Goal: Obtain resource: Download file/media

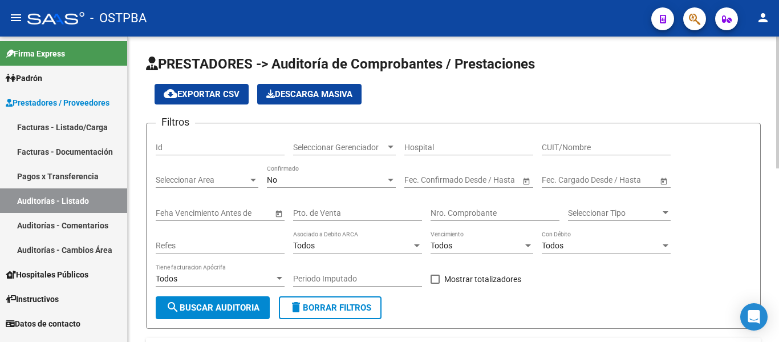
click at [370, 144] on span "Seleccionar Gerenciador" at bounding box center [339, 148] width 92 height 10
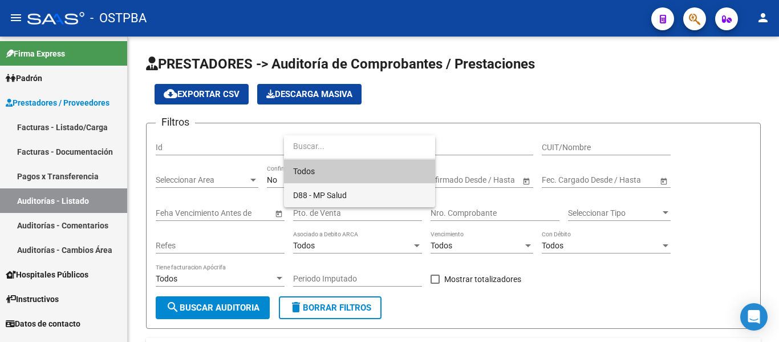
click at [331, 188] on span "D88 - MP Salud" at bounding box center [359, 195] width 133 height 24
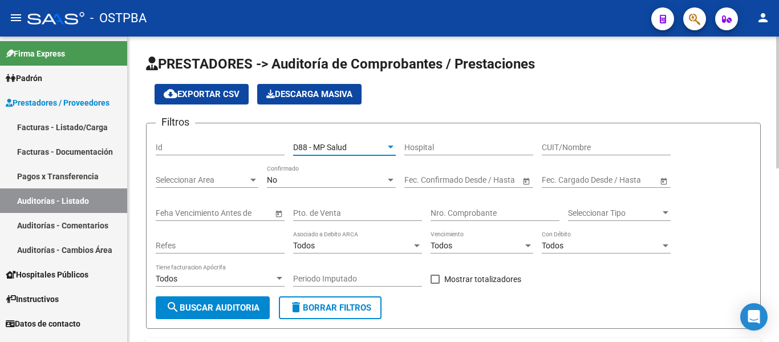
click at [323, 181] on div "No" at bounding box center [326, 180] width 119 height 10
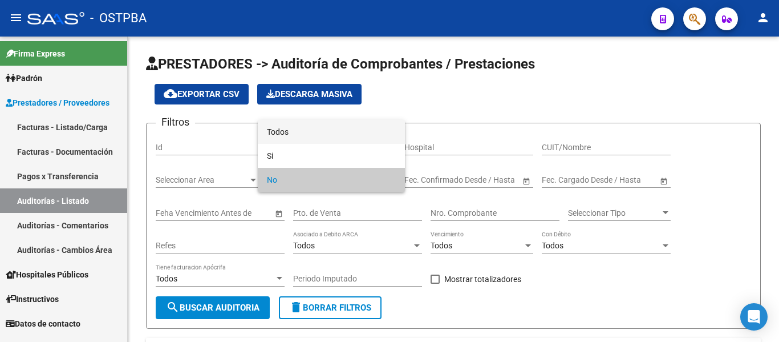
click at [305, 128] on span "Todos" at bounding box center [331, 132] width 129 height 24
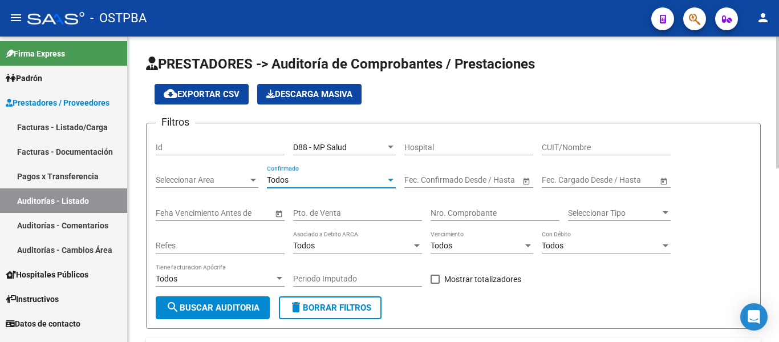
click at [446, 214] on input "Nro. Comprobante" at bounding box center [495, 213] width 129 height 10
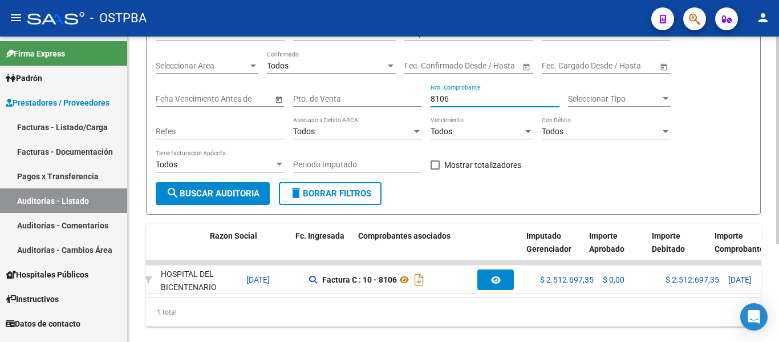
scroll to position [0, 125]
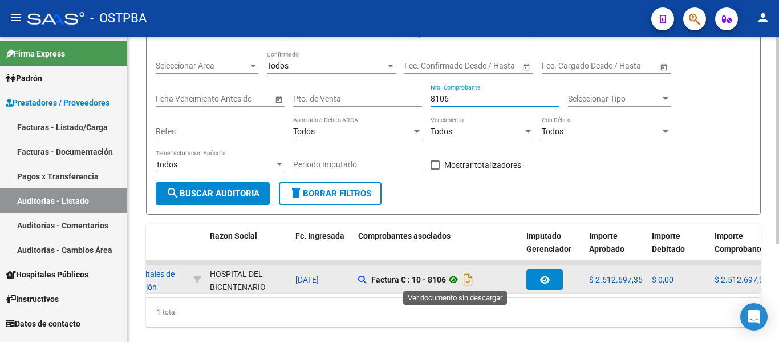
click at [456, 281] on icon at bounding box center [453, 280] width 15 height 14
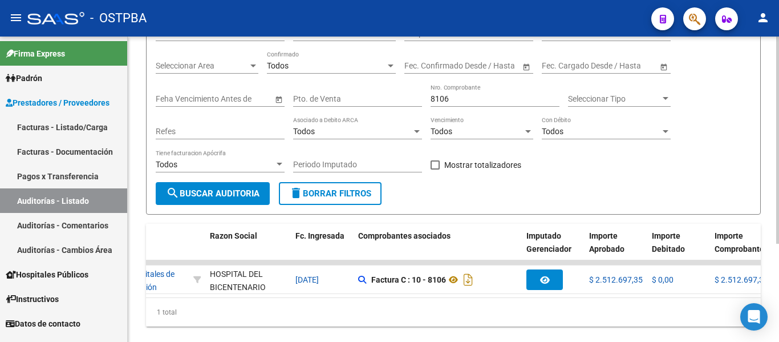
click at [460, 100] on input "8106" at bounding box center [495, 99] width 129 height 10
type input "8"
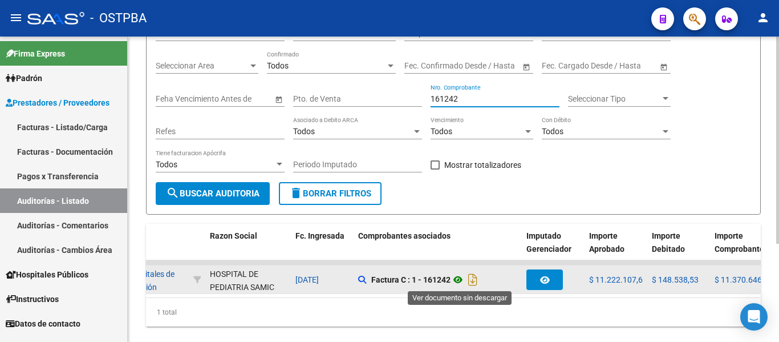
type input "161242"
click at [459, 280] on icon at bounding box center [457, 280] width 15 height 14
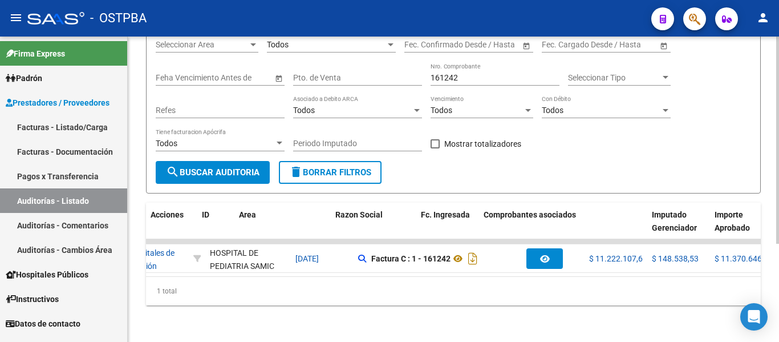
scroll to position [0, 0]
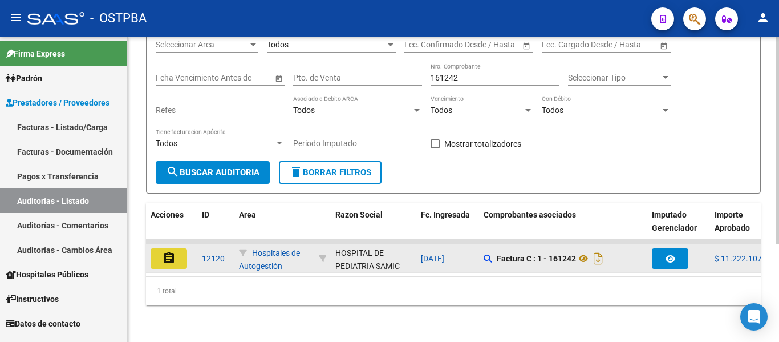
click at [163, 251] on mat-icon "assignment" at bounding box center [169, 258] width 14 height 14
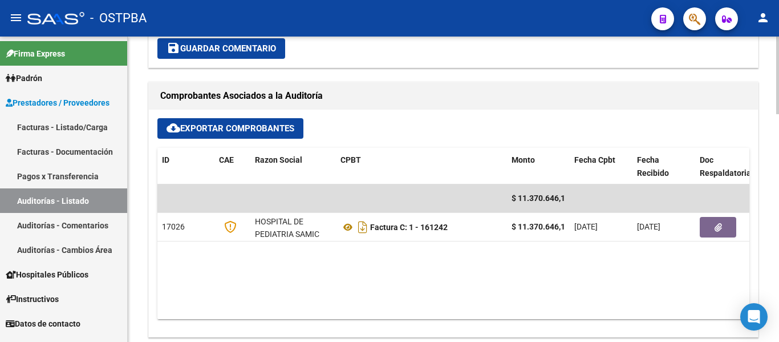
scroll to position [570, 0]
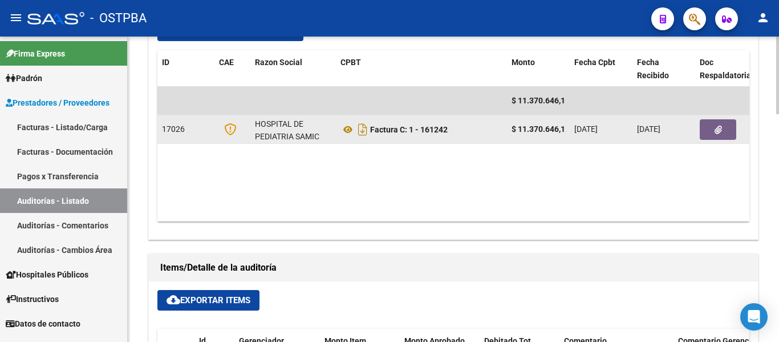
click at [713, 128] on button "button" at bounding box center [718, 129] width 36 height 21
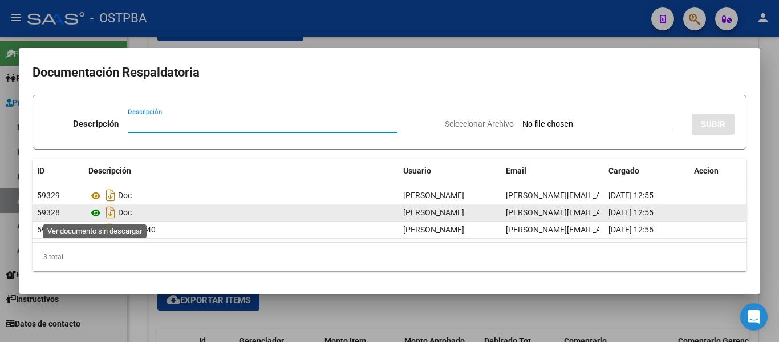
click at [91, 214] on icon at bounding box center [95, 213] width 15 height 14
